Goal: Task Accomplishment & Management: Manage account settings

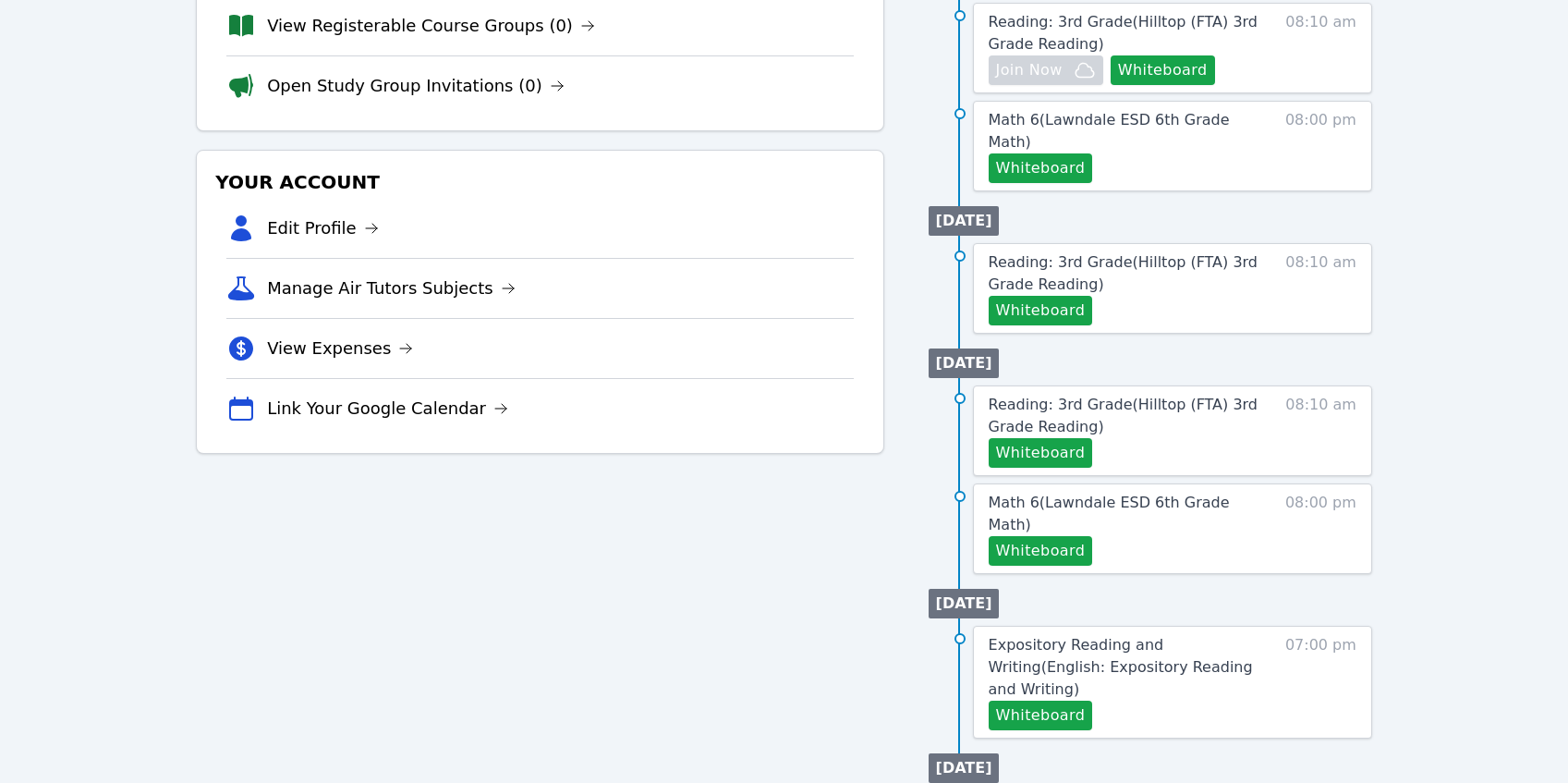
scroll to position [424, 0]
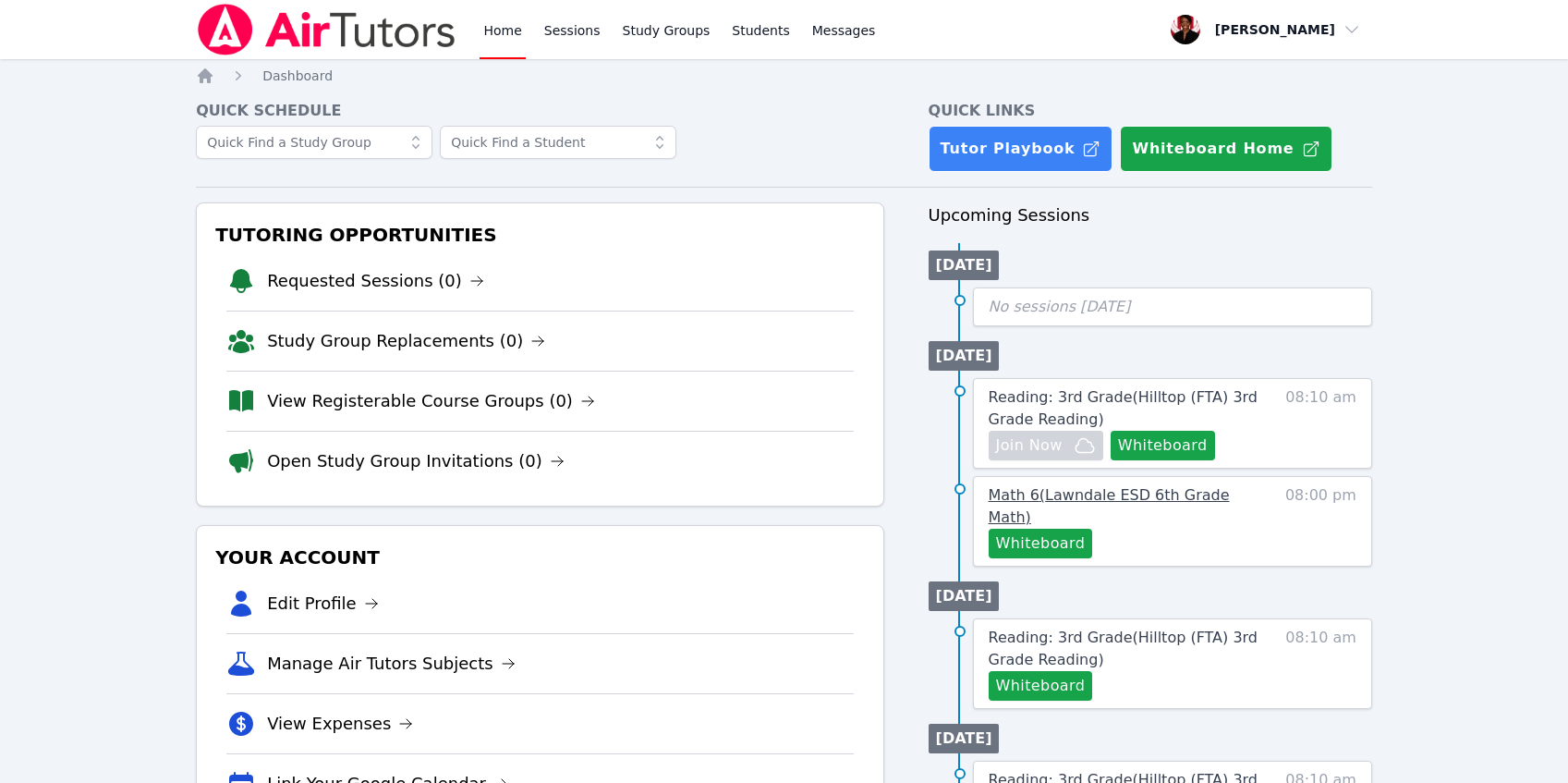
click at [1110, 493] on span "Math 6 ( Lawndale ESD 6th Grade Math )" at bounding box center [1110, 506] width 241 height 40
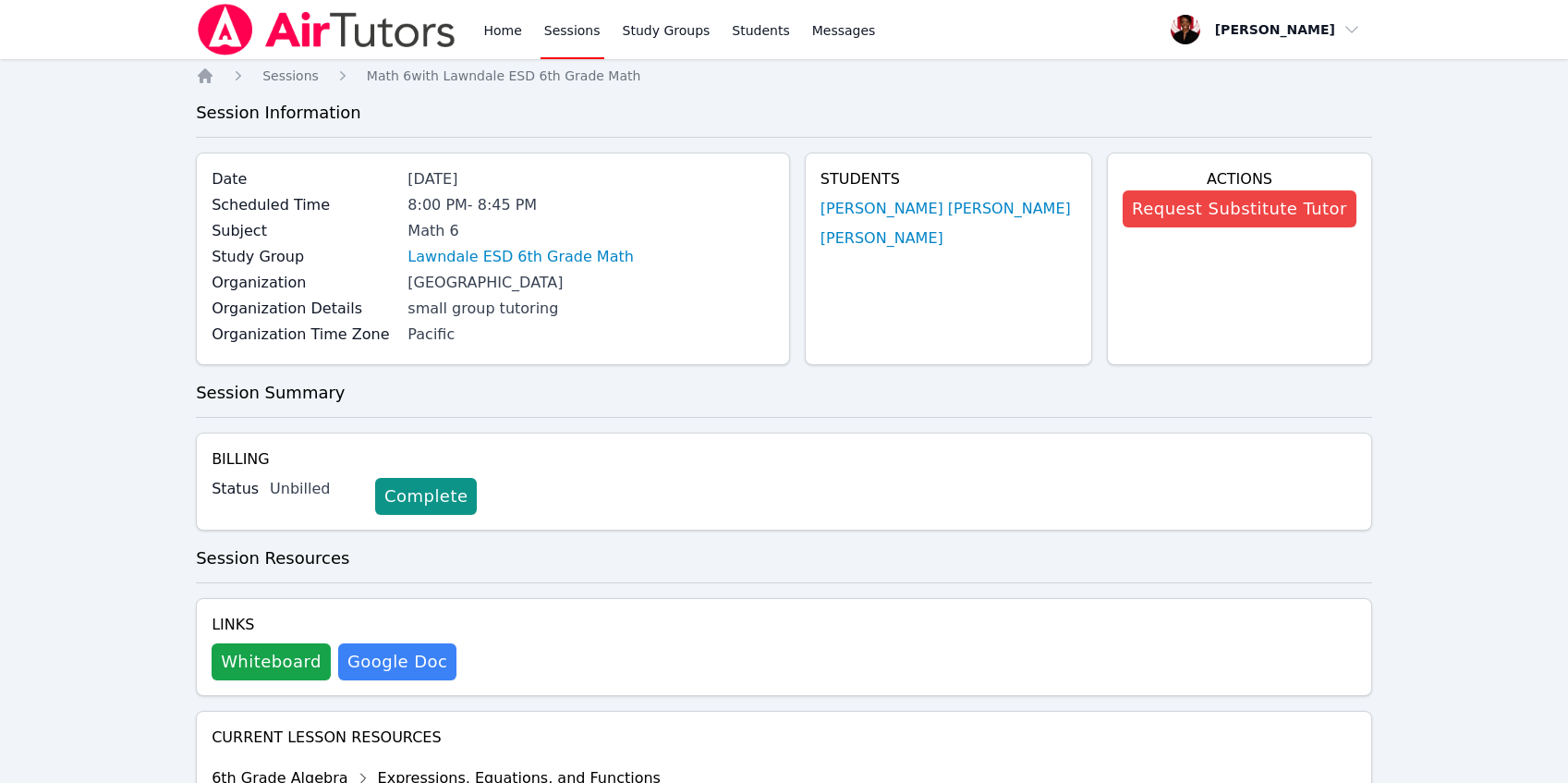
click at [613, 264] on link "Lawndale ESD 6th Grade Math" at bounding box center [520, 256] width 227 height 22
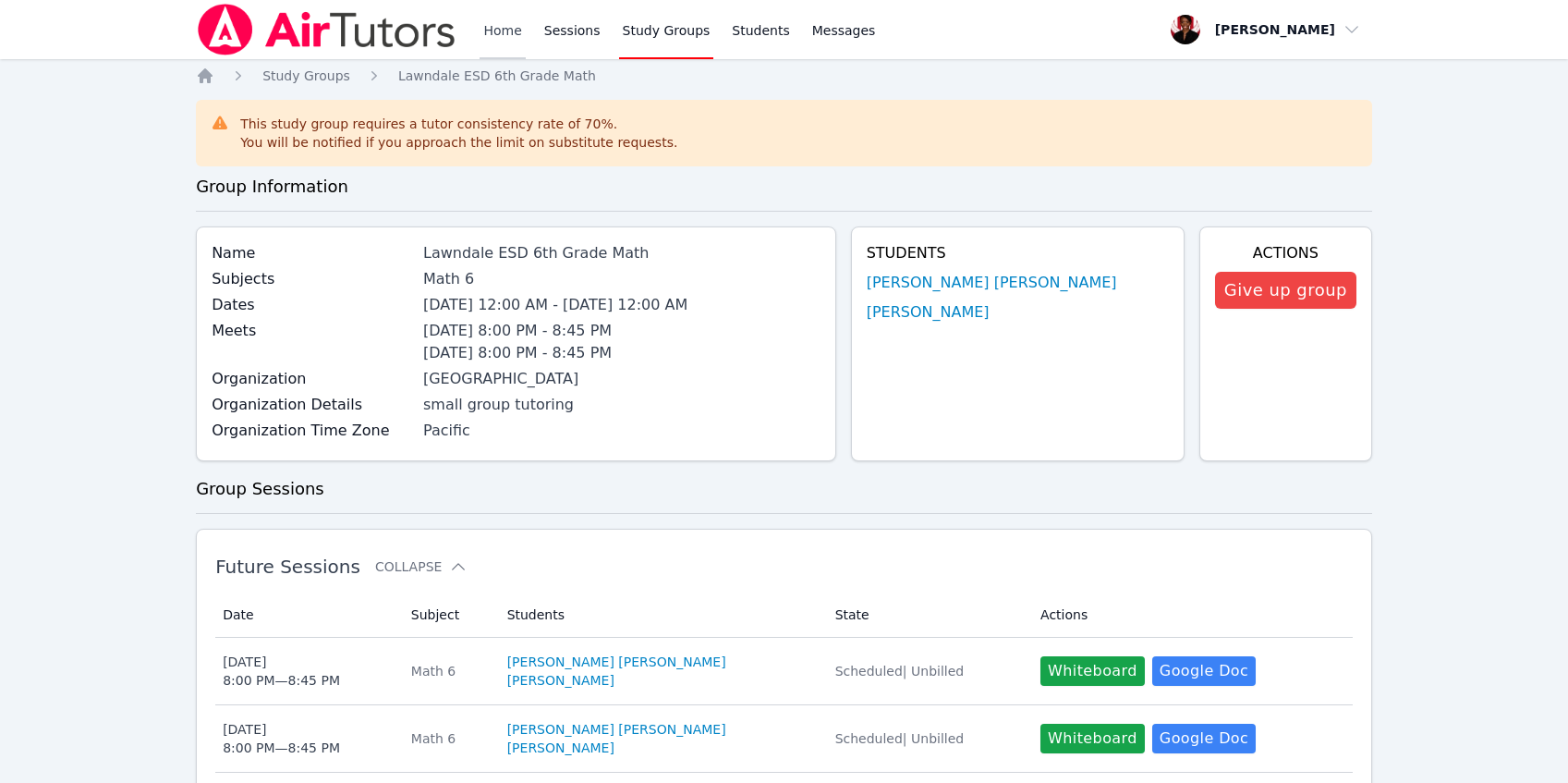
click at [507, 36] on link "Home" at bounding box center [502, 29] width 46 height 59
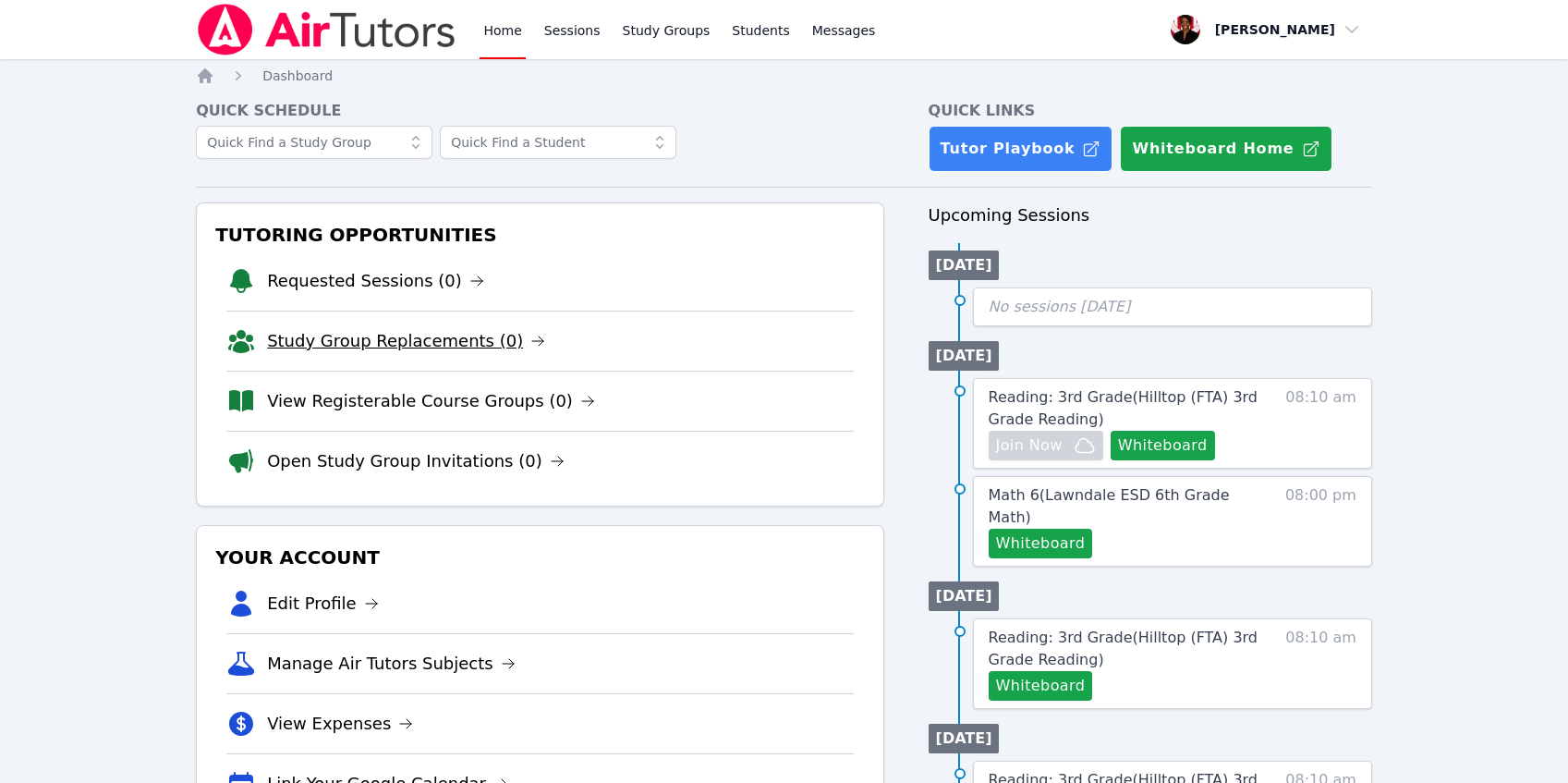
click at [467, 348] on link "Study Group Replacements (0)" at bounding box center [405, 341] width 278 height 26
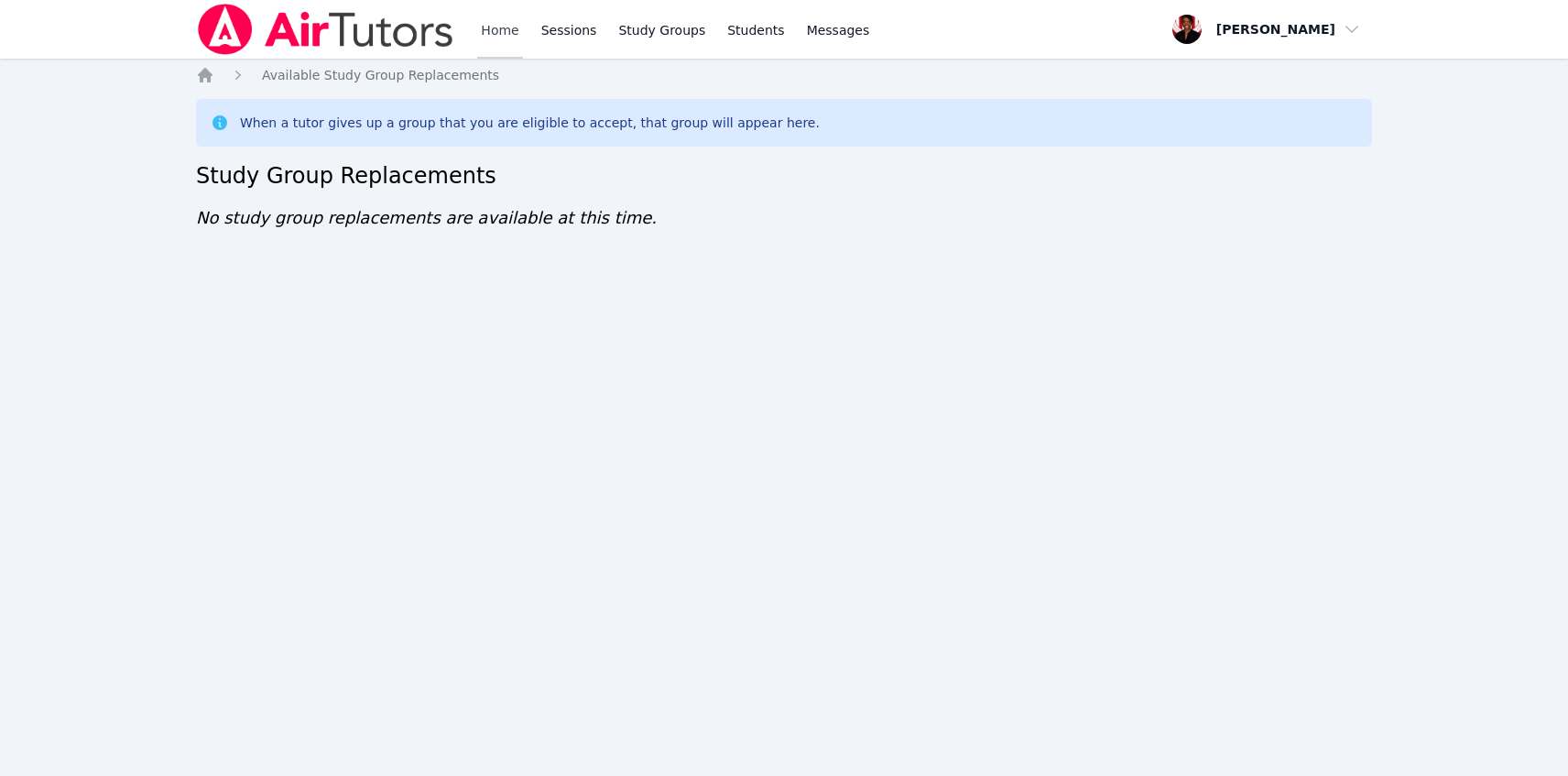
click at [491, 31] on link "Home" at bounding box center [499, 29] width 45 height 58
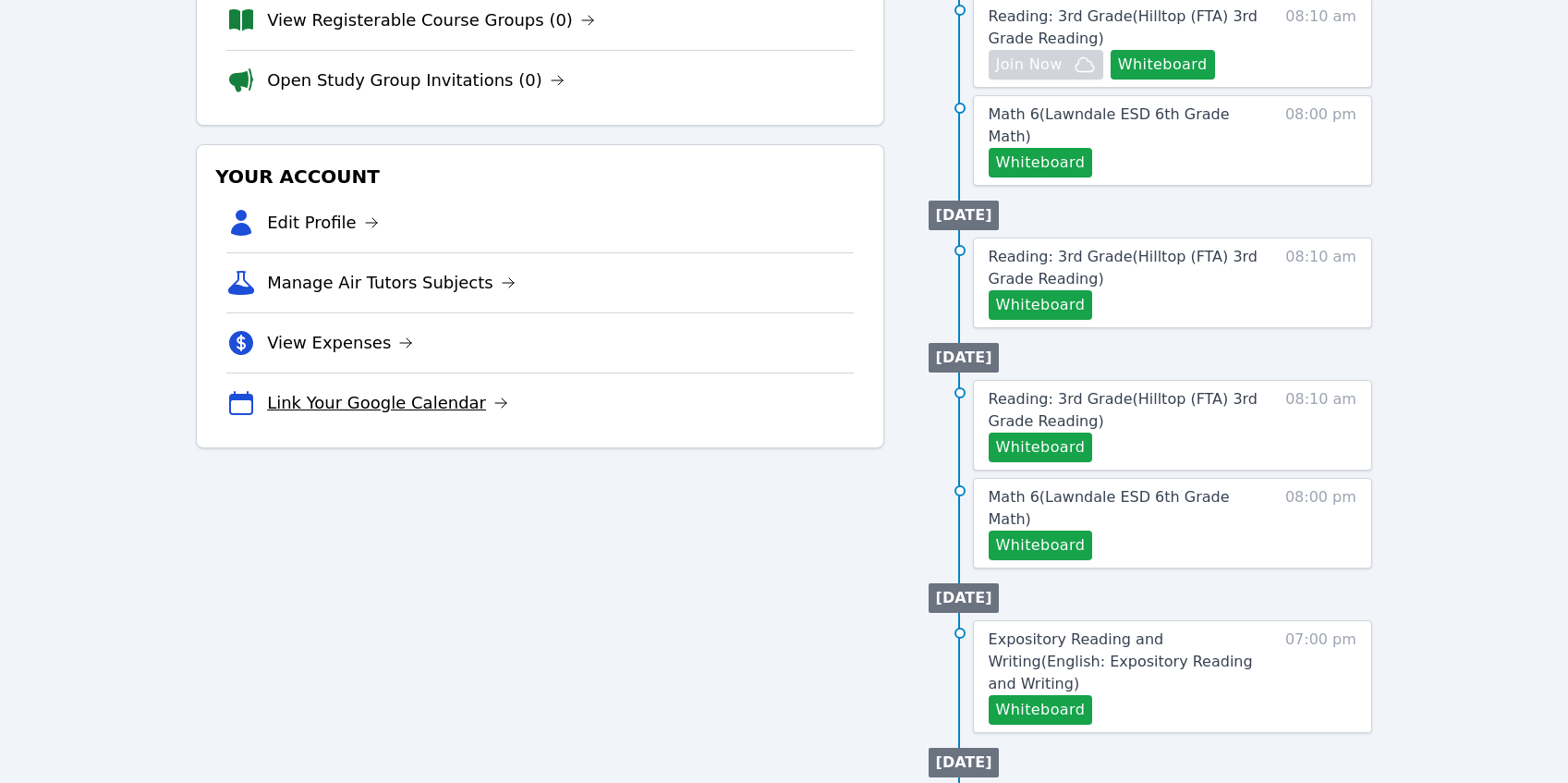
scroll to position [77, 0]
